Goal: Transaction & Acquisition: Purchase product/service

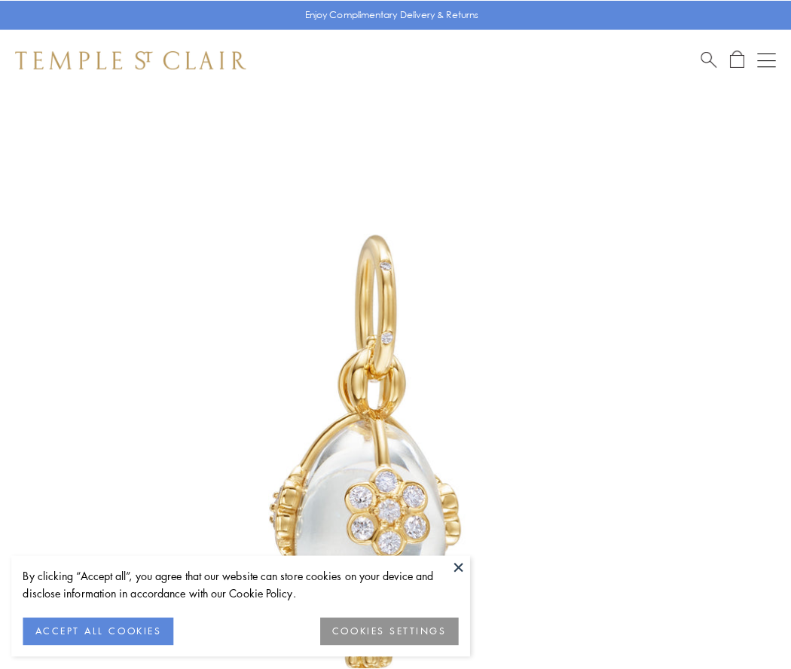
scroll to position [24, 0]
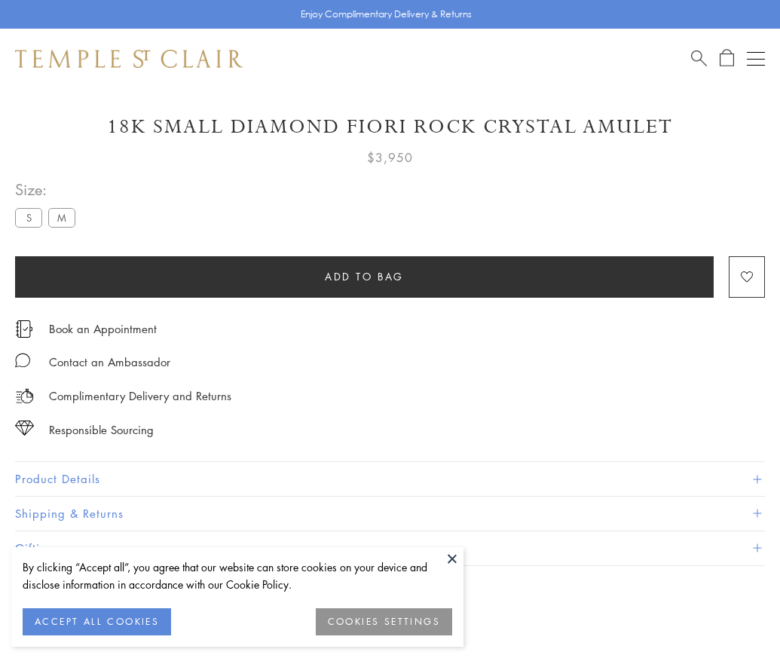
click at [364, 276] on span "Add to bag" at bounding box center [364, 276] width 79 height 17
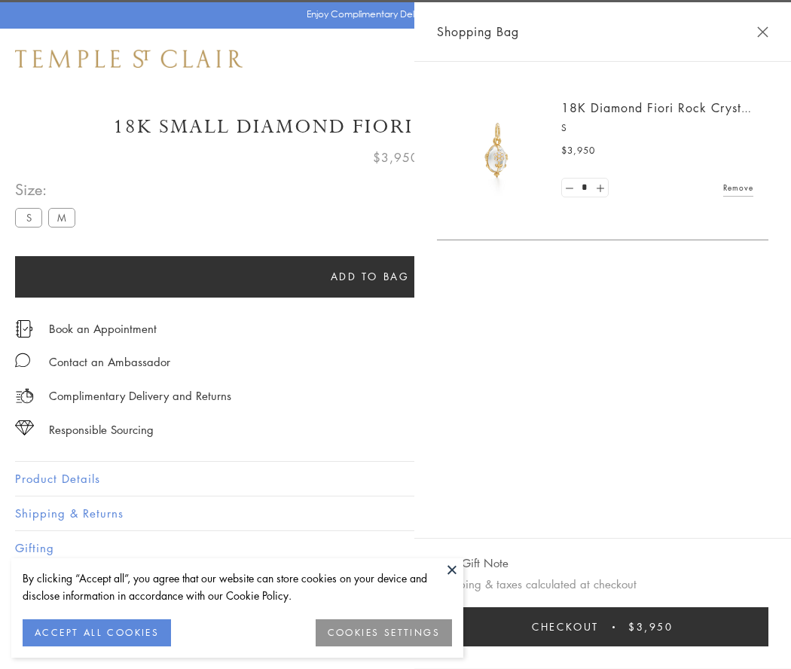
click at [599, 627] on span "Checkout" at bounding box center [565, 627] width 67 height 17
